Goal: Use online tool/utility

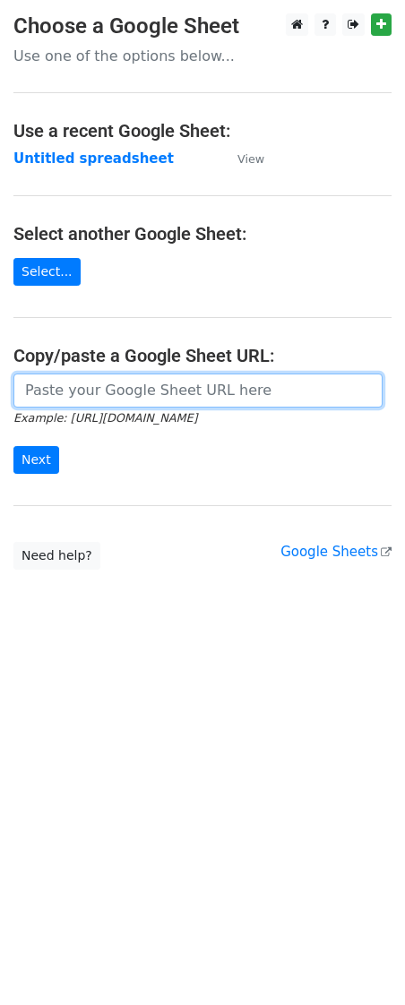
drag, startPoint x: 64, startPoint y: 391, endPoint x: 56, endPoint y: 401, distance: 13.4
click at [64, 391] on input "url" at bounding box center [197, 391] width 369 height 34
paste input "[URL][DOMAIN_NAME]"
type input "[URL][DOMAIN_NAME]"
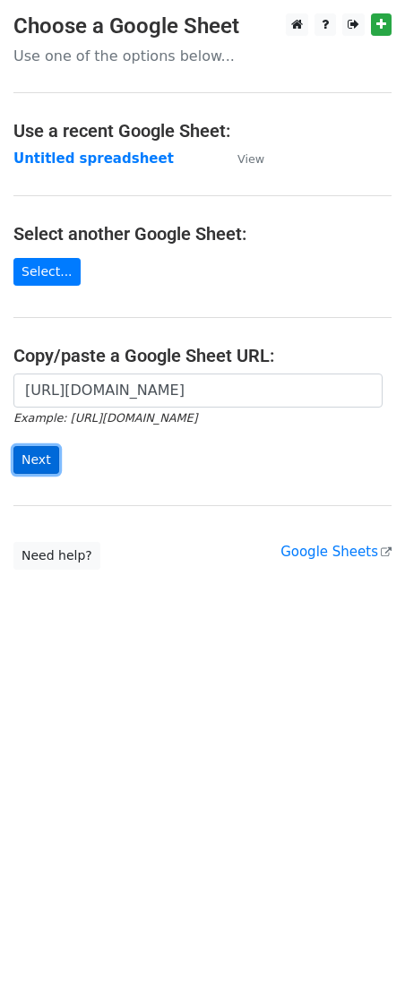
click at [30, 462] on input "Next" at bounding box center [36, 460] width 46 height 28
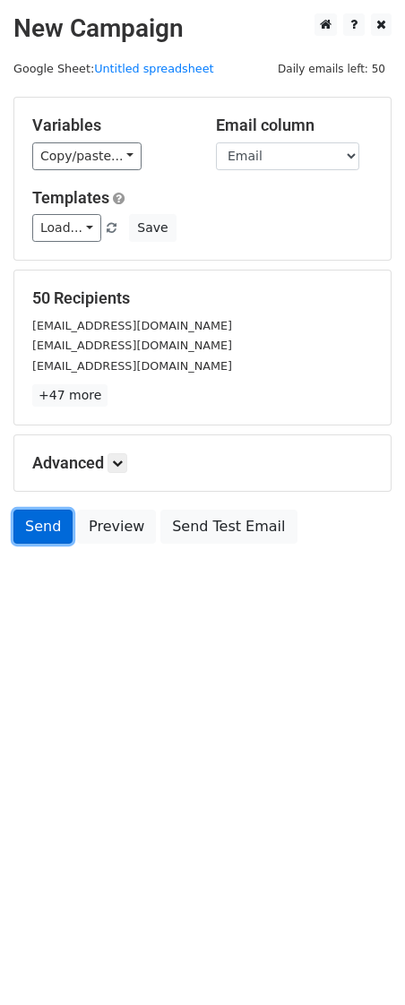
click at [43, 521] on link "Send" at bounding box center [42, 527] width 59 height 34
